Goal: Check status: Check status

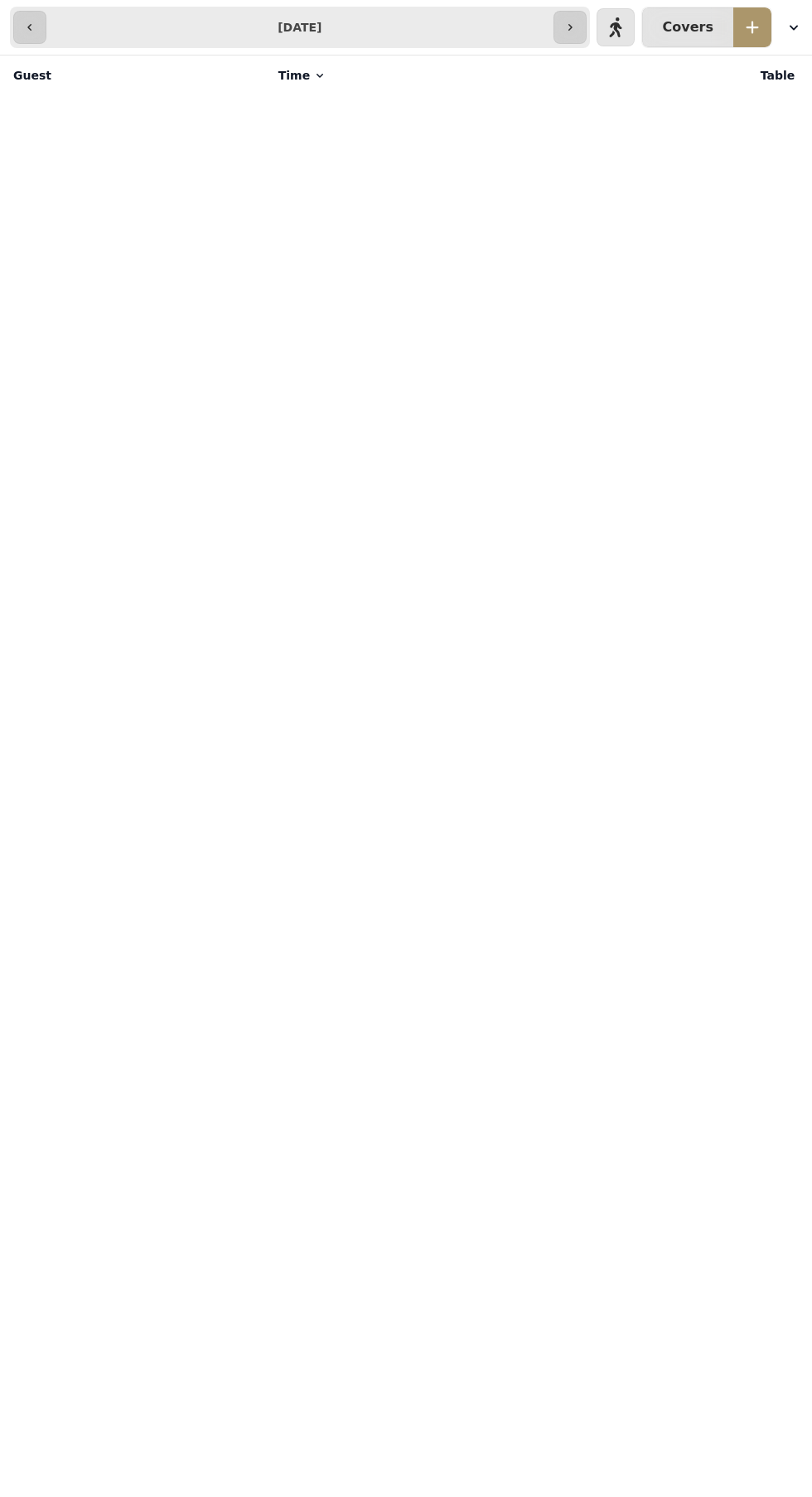
click at [576, 27] on icon "button" at bounding box center [570, 27] width 13 height 13
click at [621, 27] on icon "button" at bounding box center [615, 27] width 13 height 13
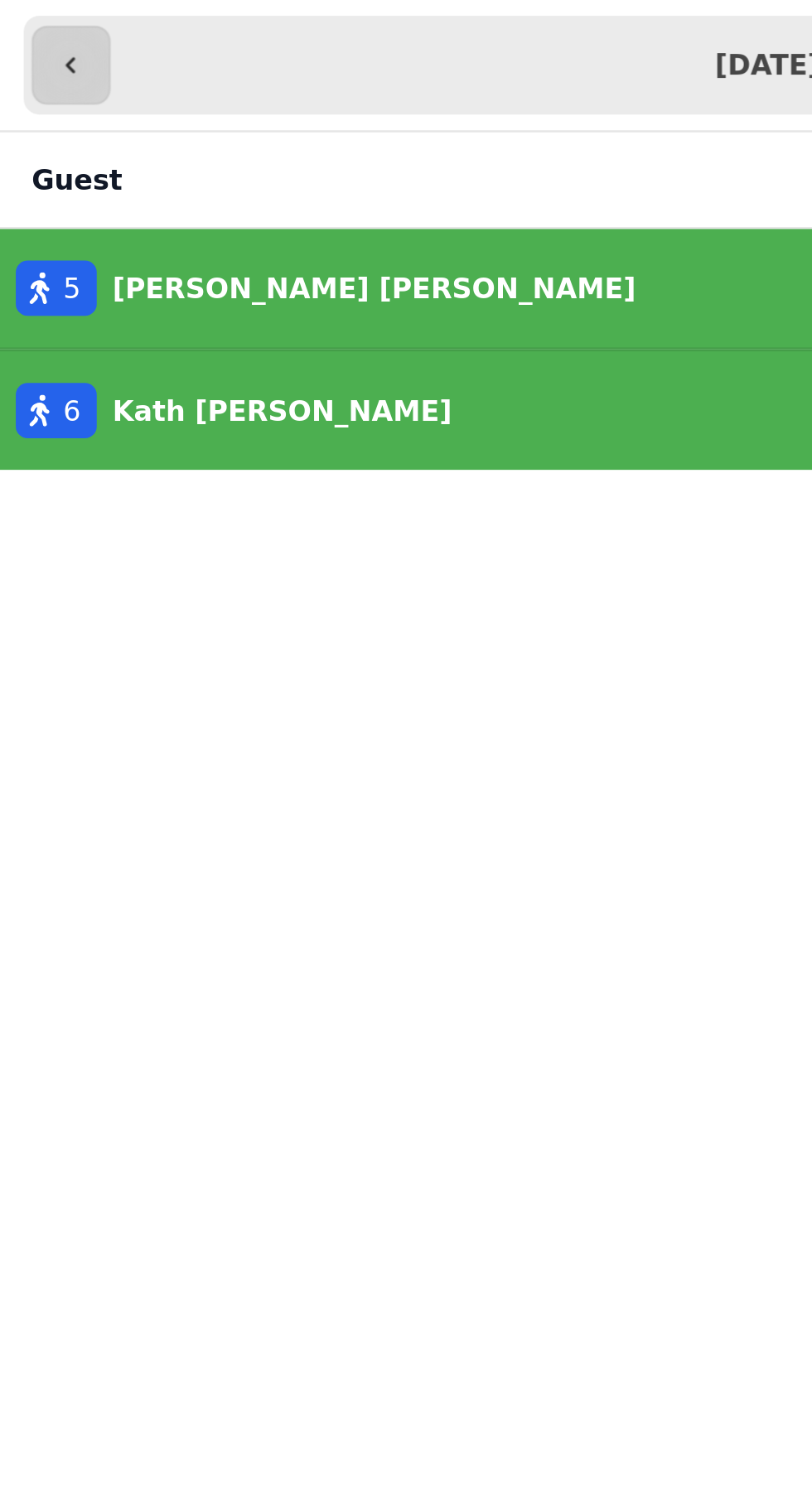
click at [26, 20] on button "button" at bounding box center [29, 27] width 33 height 33
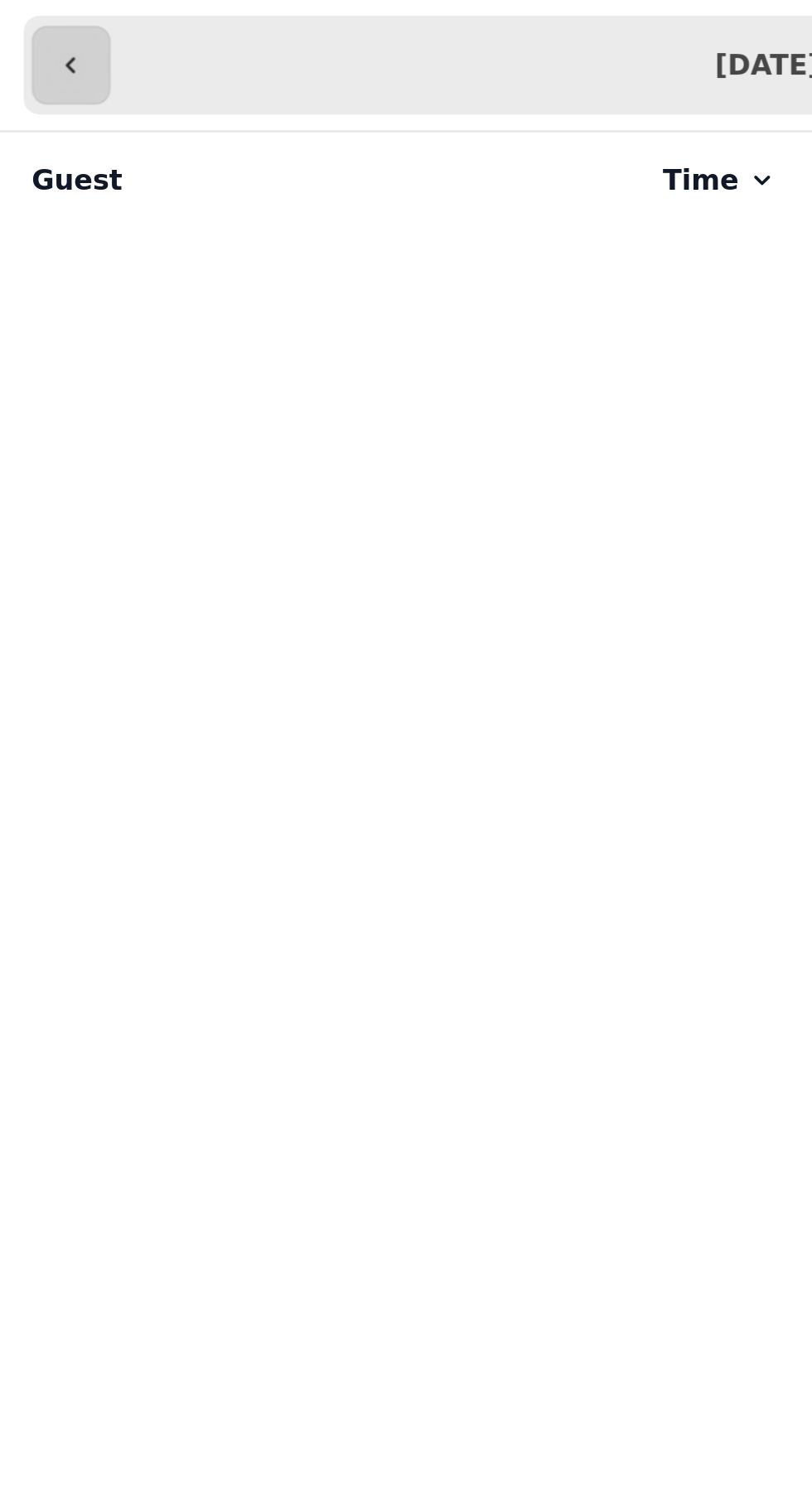
click at [31, 30] on icon "button" at bounding box center [29, 27] width 4 height 7
type input "**********"
click at [313, 76] on icon at bounding box center [320, 75] width 13 height 13
click at [313, 75] on icon at bounding box center [320, 75] width 13 height 13
click at [30, 72] on th "Guest" at bounding box center [134, 75] width 268 height 39
